Goal: Information Seeking & Learning: Learn about a topic

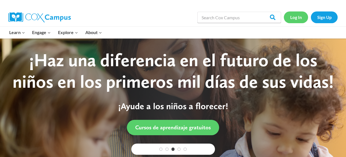
click at [300, 18] on link "Log In" at bounding box center [296, 16] width 24 height 11
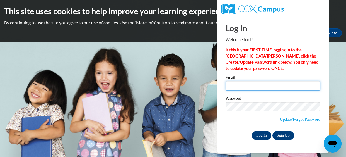
type input "lulureed8214@gmail.com"
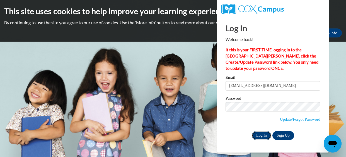
click at [262, 137] on input "Log In" at bounding box center [262, 135] width 20 height 9
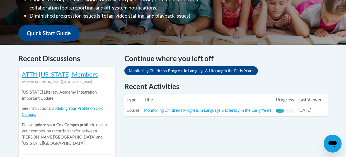
scroll to position [195, 0]
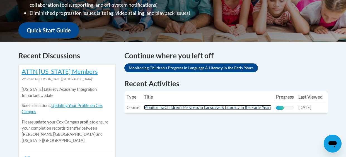
click at [227, 108] on link "Monitoring Children's Progress in Language & Literacy in the Early Years" at bounding box center [208, 107] width 128 height 5
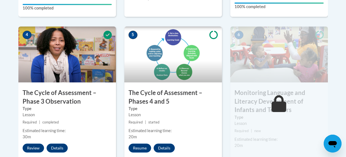
scroll to position [340, 0]
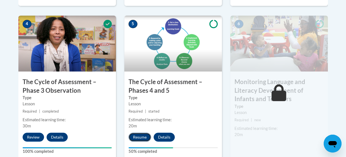
click at [142, 138] on button "Resume" at bounding box center [139, 136] width 23 height 9
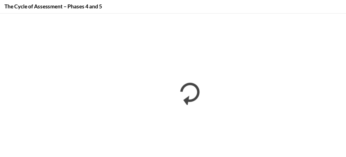
scroll to position [338, 0]
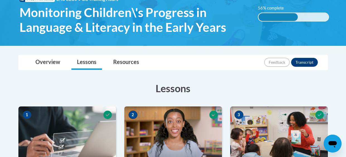
scroll to position [94, 0]
